Goal: Use online tool/utility: Use online tool/utility

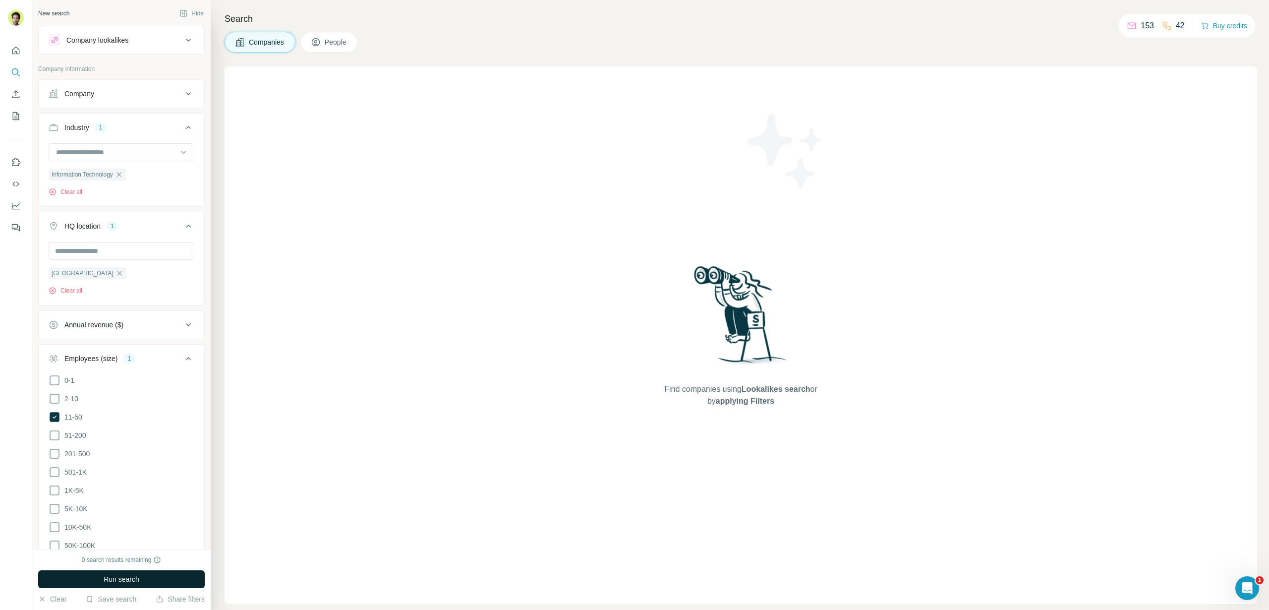
click at [121, 581] on span "Run search" at bounding box center [122, 579] width 36 height 10
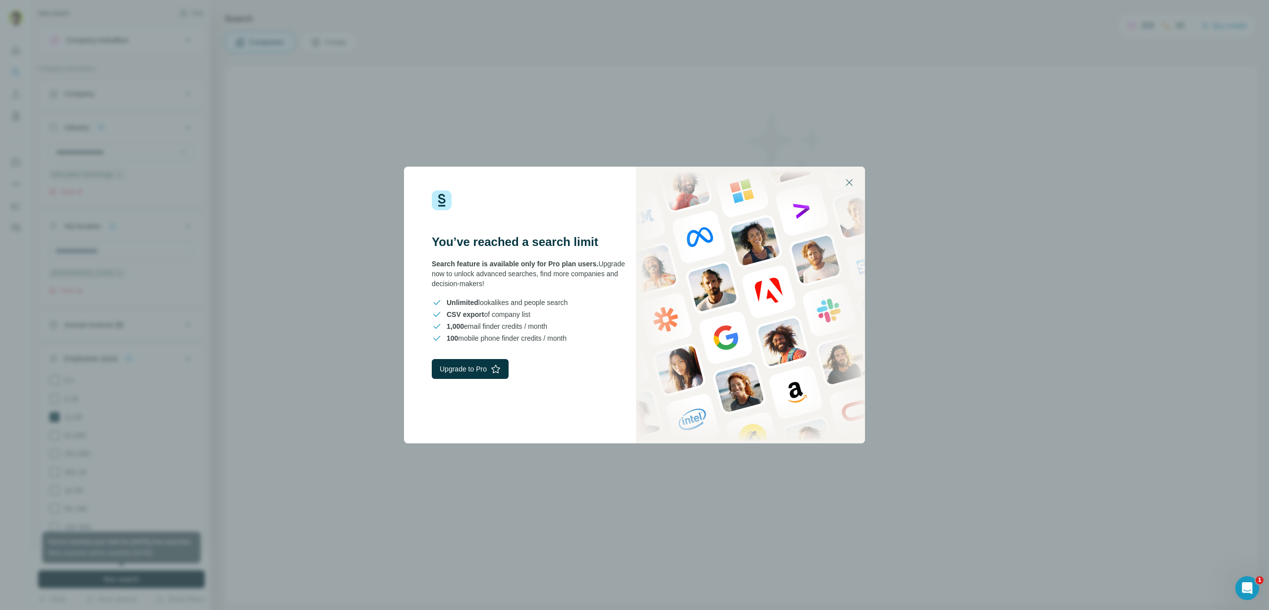
click at [344, 293] on div "You’ve reached a search limit Search feature is available only for Pro plan use…" at bounding box center [634, 305] width 1269 height 610
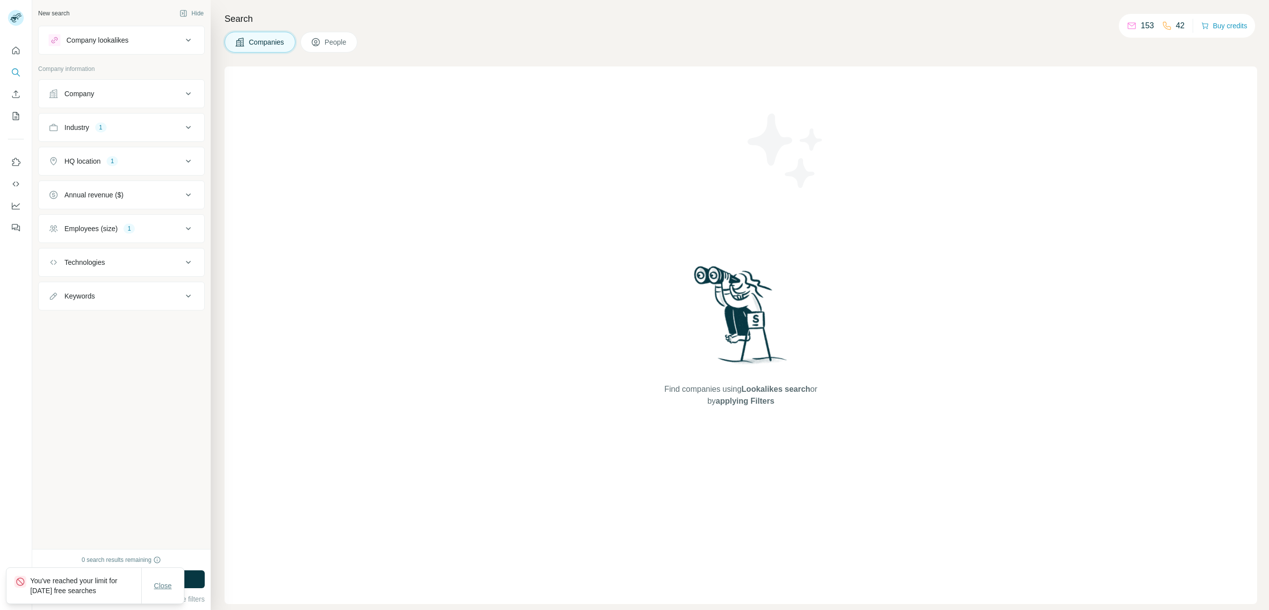
click at [174, 584] on button "Close" at bounding box center [163, 586] width 32 height 18
click at [137, 579] on span "Run search" at bounding box center [122, 579] width 36 height 10
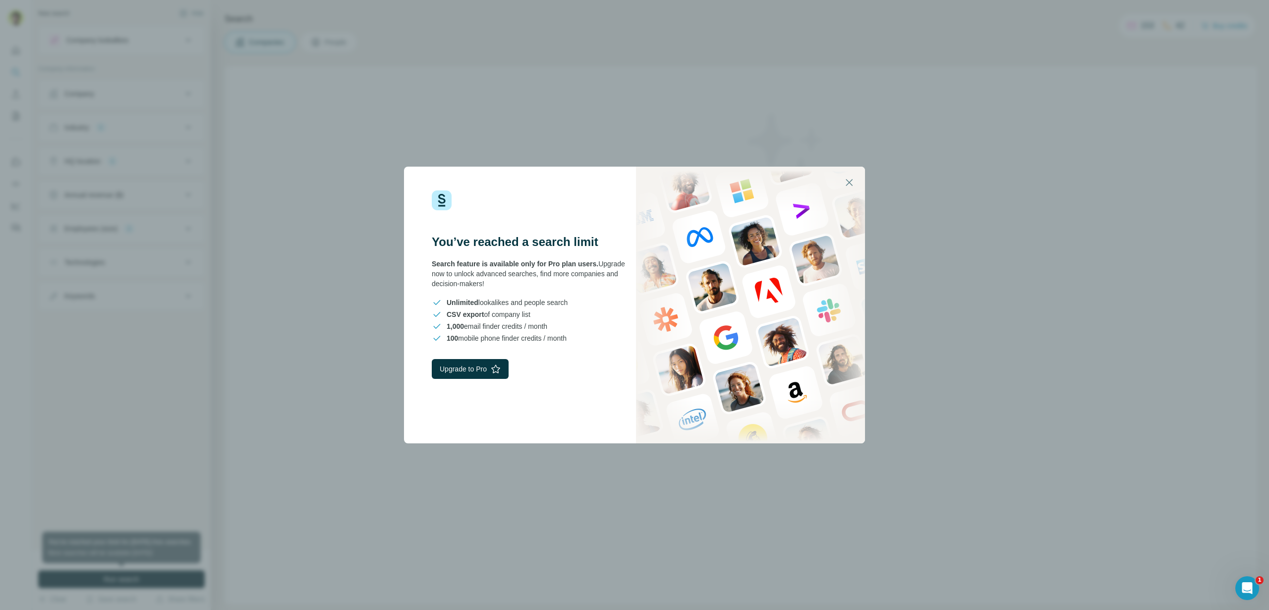
click at [352, 363] on div "You’ve reached a search limit Search feature is available only for Pro plan use…" at bounding box center [634, 305] width 1269 height 610
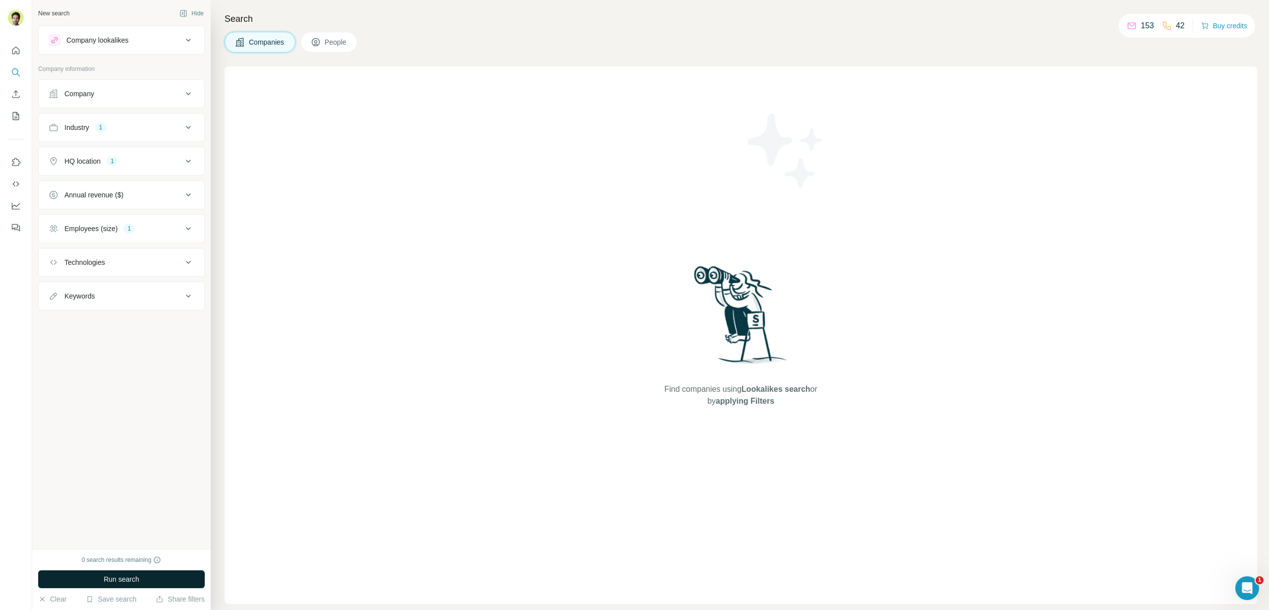
click at [167, 121] on button "Industry 1" at bounding box center [122, 128] width 166 height 24
click at [130, 153] on input at bounding box center [116, 152] width 122 height 11
type input "*******"
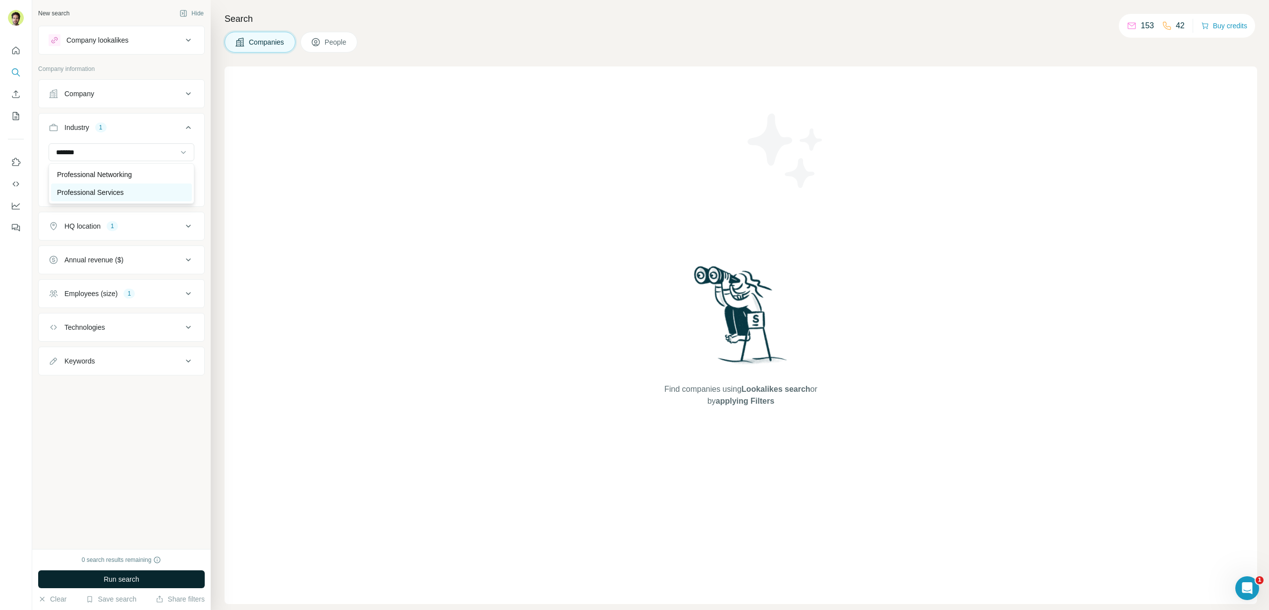
click at [91, 189] on p "Professional Services" at bounding box center [90, 192] width 67 height 10
click at [109, 452] on div "New search Hide Company lookalikes Company information Company Industry 2 Infor…" at bounding box center [121, 274] width 179 height 549
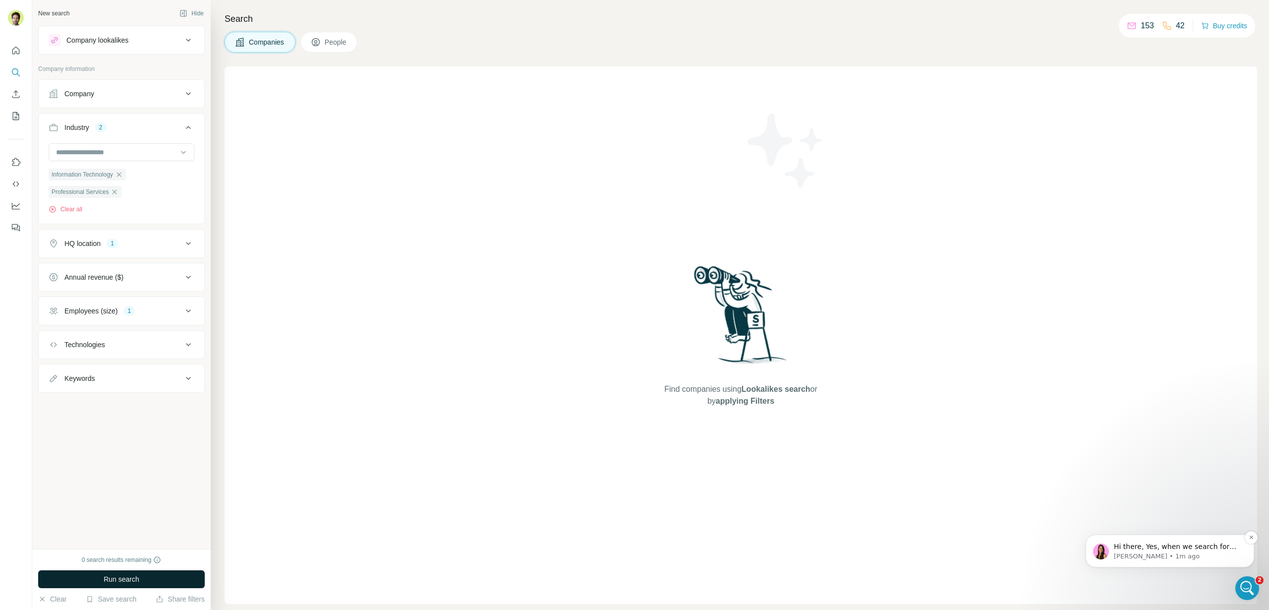
click at [1151, 541] on div "Hi there, Yes, when we search for emails, we automatically trigger a phone (lan…" at bounding box center [1170, 551] width 154 height 20
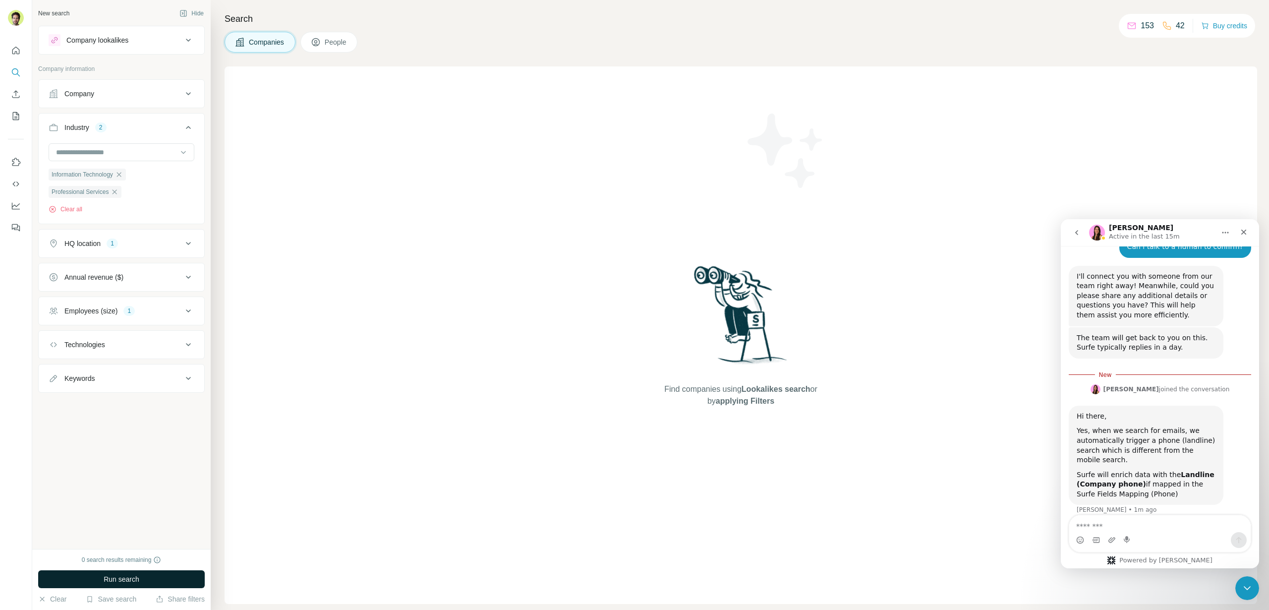
scroll to position [526, 0]
click at [1161, 520] on textarea "Message…" at bounding box center [1160, 523] width 181 height 17
type textarea "*"
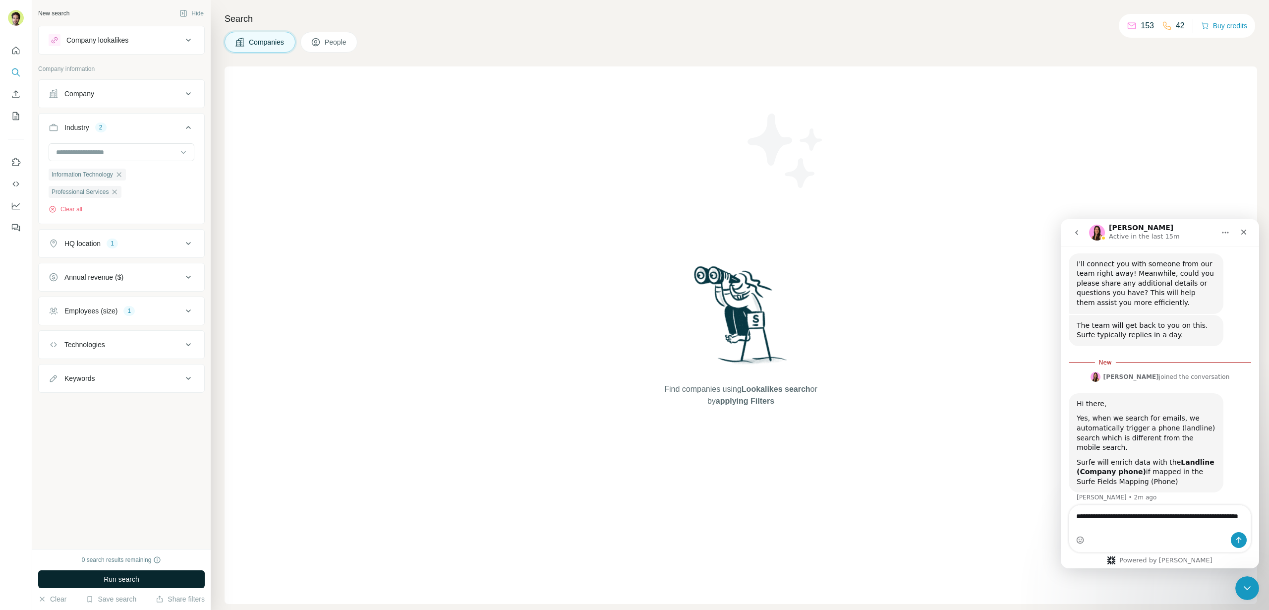
type textarea "**********"
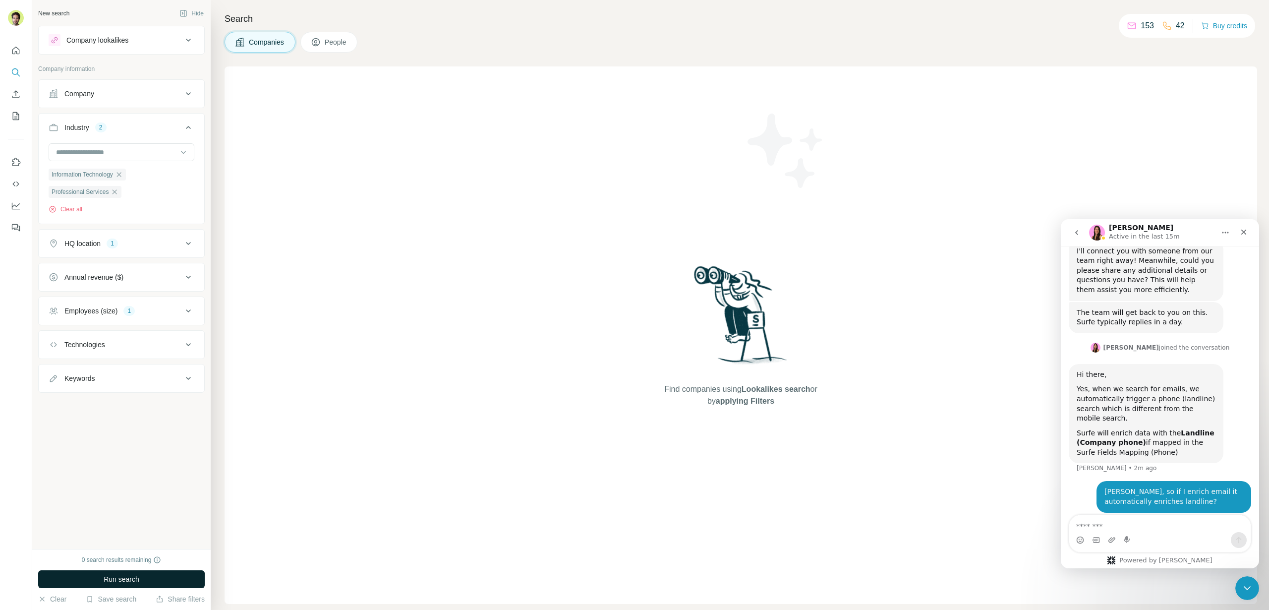
type textarea "*"
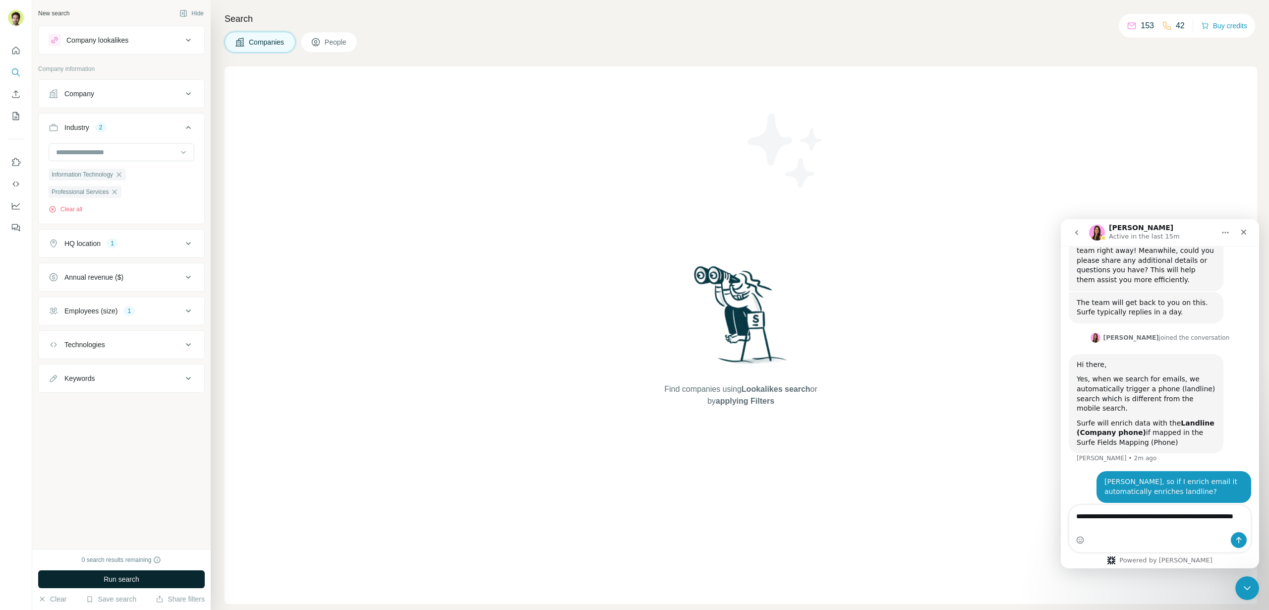
type textarea "**********"
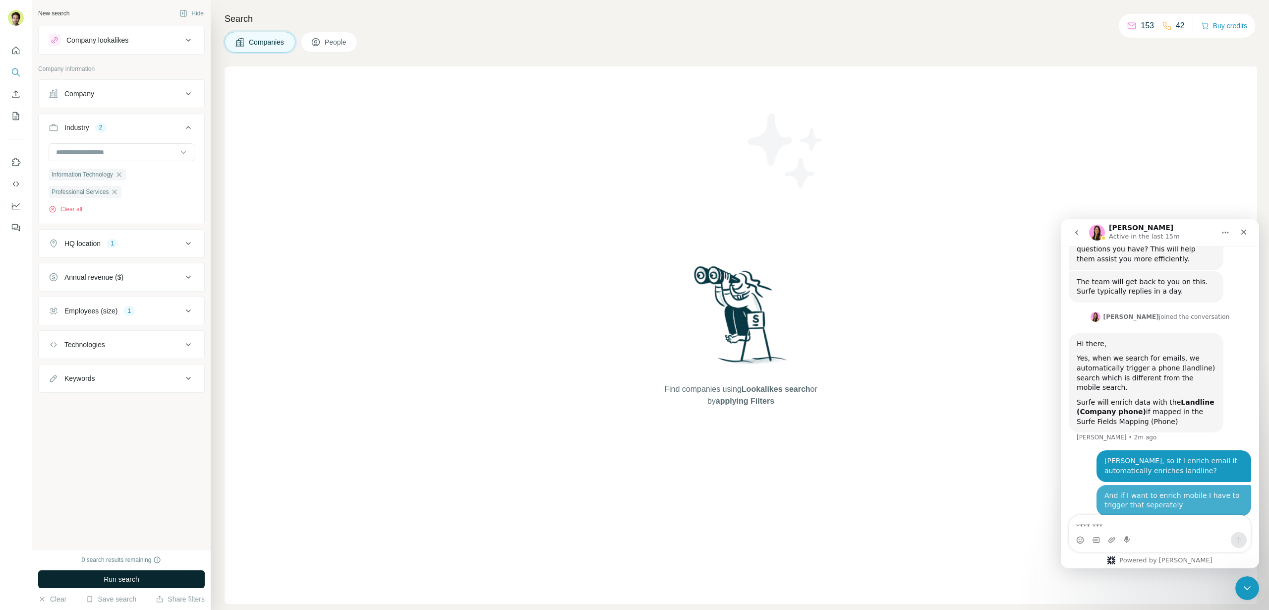
scroll to position [581, 0]
type textarea "*"
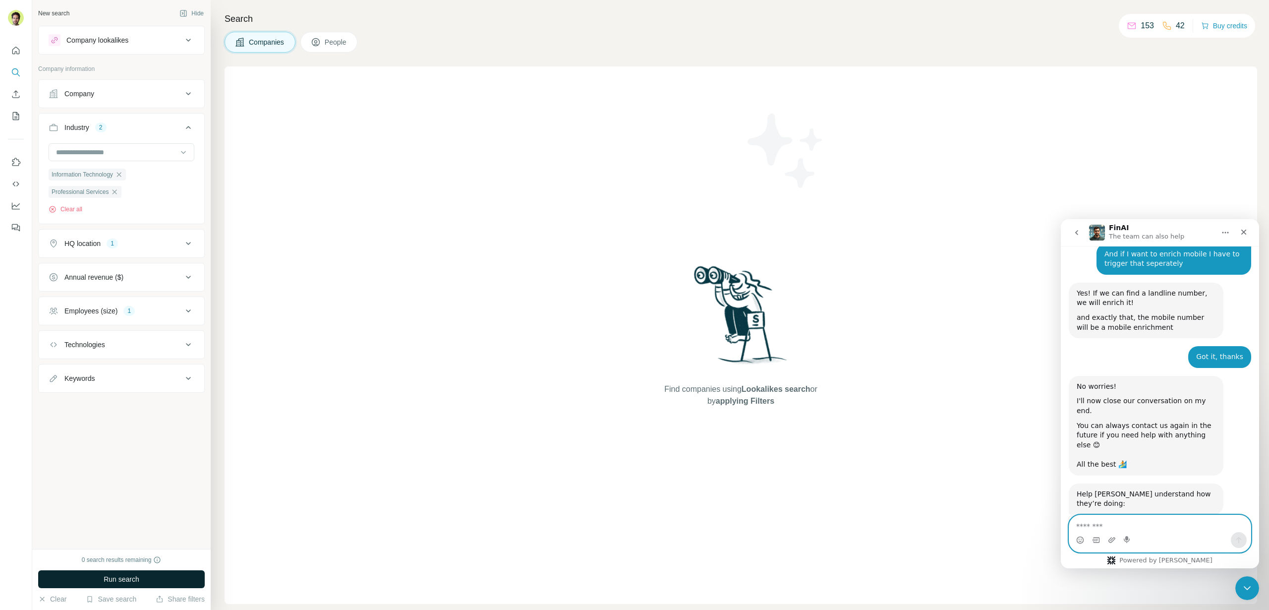
scroll to position [851, 0]
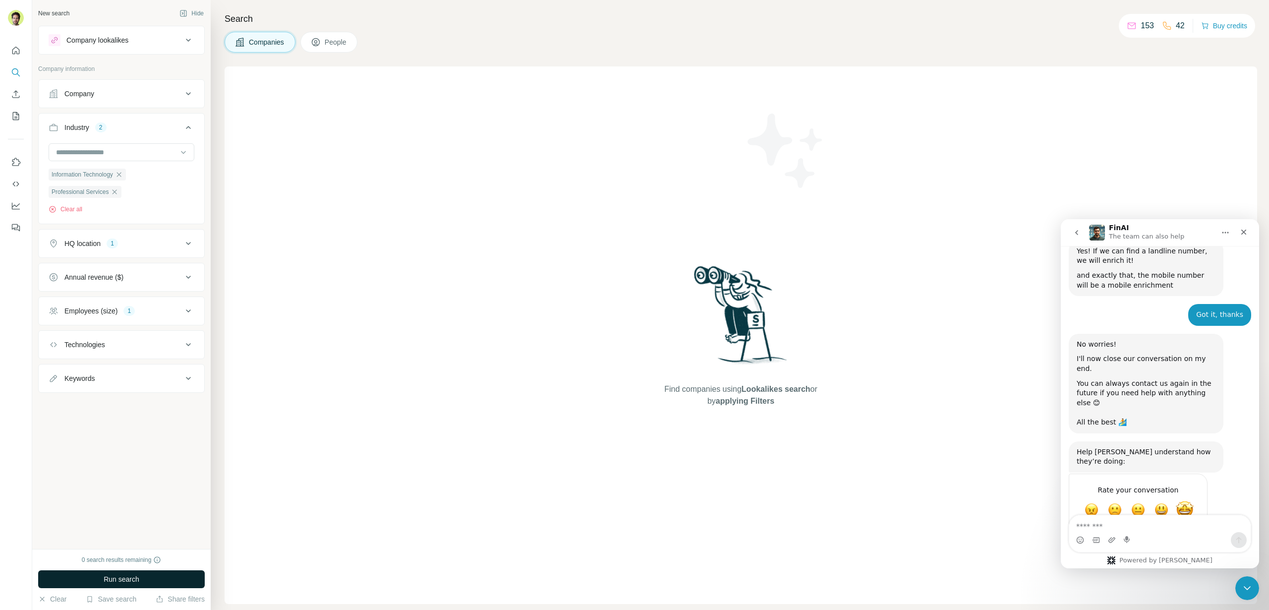
drag, startPoint x: 1179, startPoint y: 480, endPoint x: 1823, endPoint y: 224, distance: 693.1
click at [1179, 501] on span "Amazing" at bounding box center [1185, 510] width 18 height 18
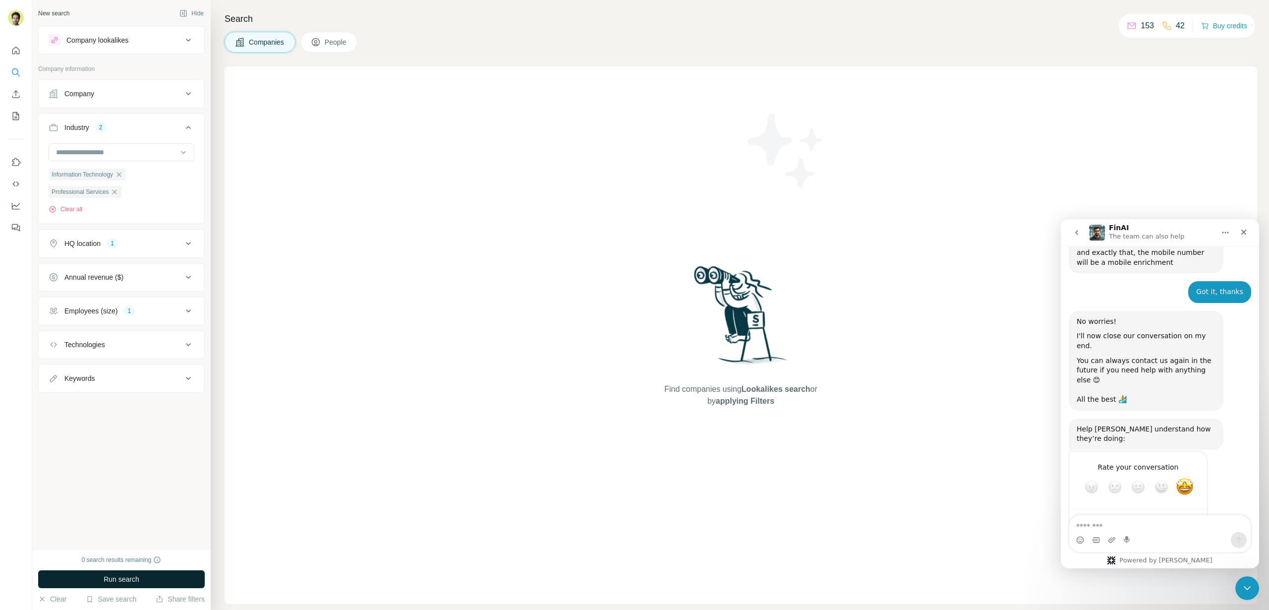
scroll to position [878, 0]
